Goal: Task Accomplishment & Management: Manage account settings

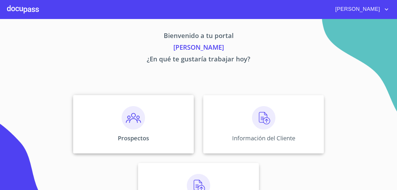
click at [137, 121] on img at bounding box center [133, 117] width 23 height 23
click at [384, 8] on icon "account of current user" at bounding box center [386, 9] width 7 height 7
click at [380, 15] on li "Salir" at bounding box center [380, 12] width 19 height 11
